Goal: Check status: Check status

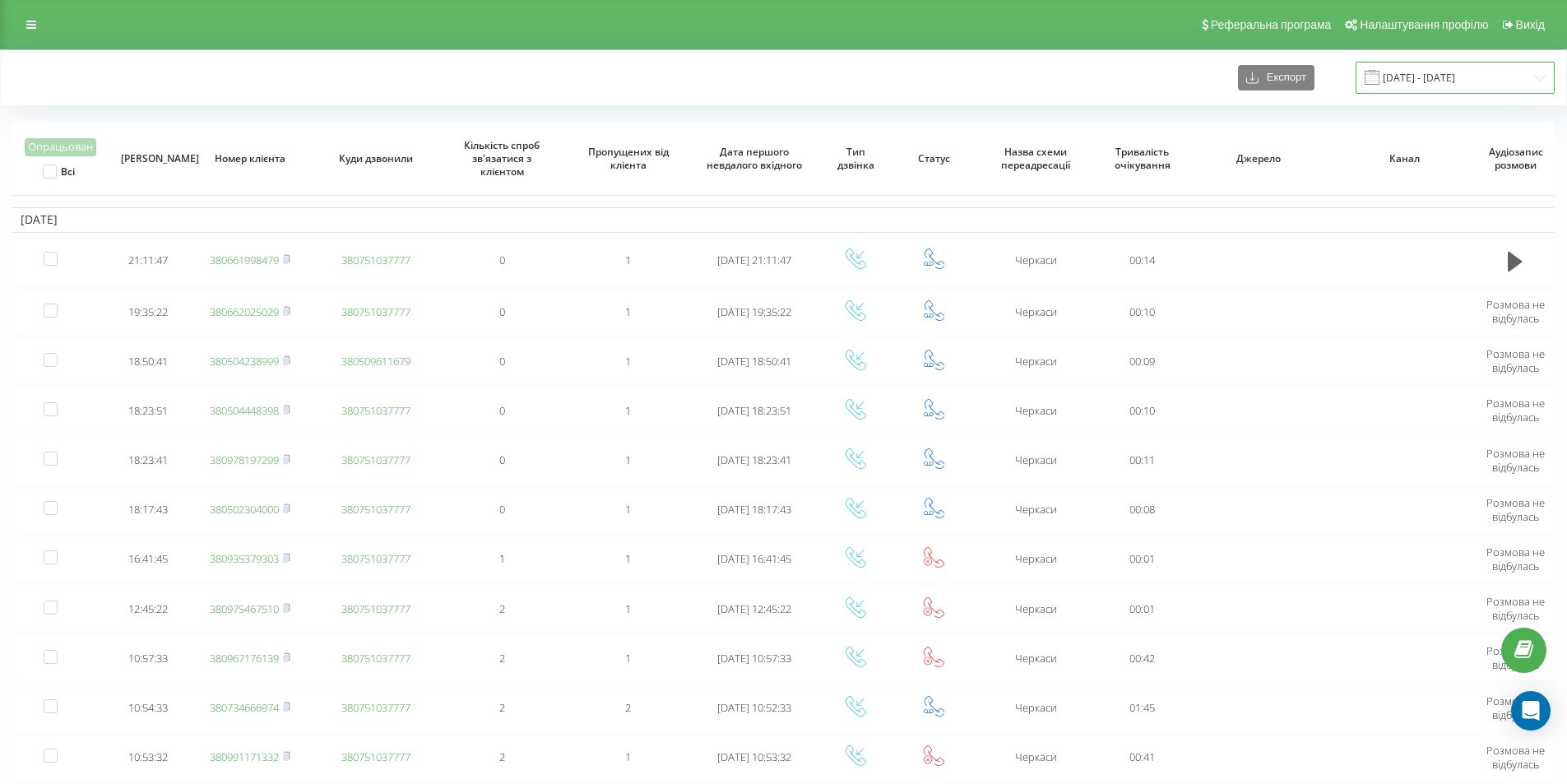
click at [1417, 85] on input "[DATE] - [DATE]" at bounding box center [1455, 77] width 199 height 32
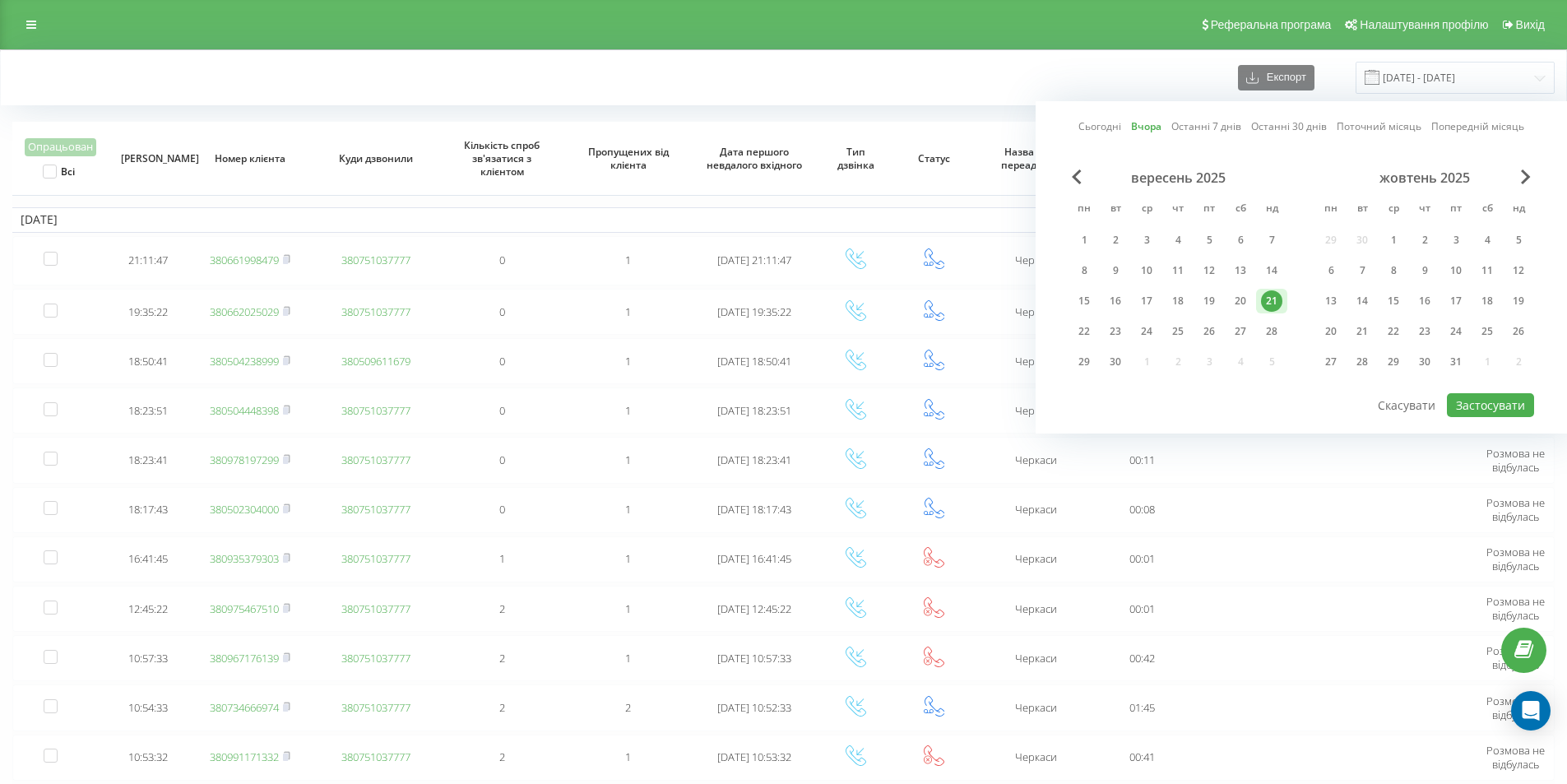
click at [1118, 130] on link "Сьогодні" at bounding box center [1099, 126] width 42 height 16
click at [1522, 398] on button "Застосувати" at bounding box center [1490, 405] width 87 height 24
type input "[DATE] - [DATE]"
